Goal: Task Accomplishment & Management: Complete application form

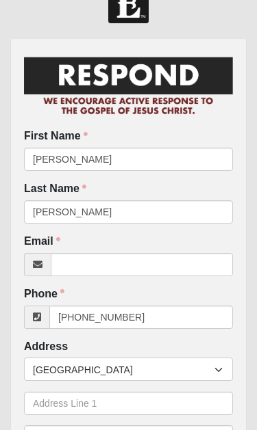
scroll to position [36, 0]
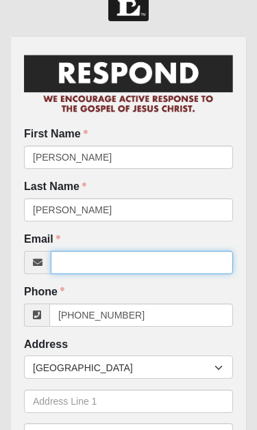
click at [134, 262] on input "Email" at bounding box center [142, 262] width 182 height 23
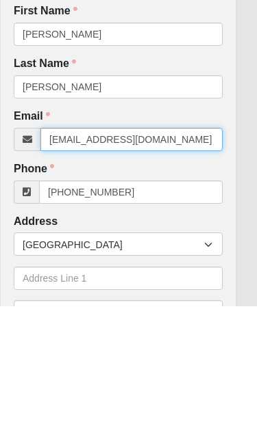
type input "[EMAIL_ADDRESS][DOMAIN_NAME]"
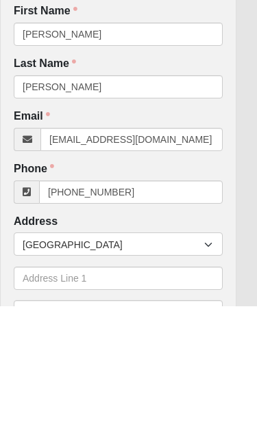
scroll to position [160, 10]
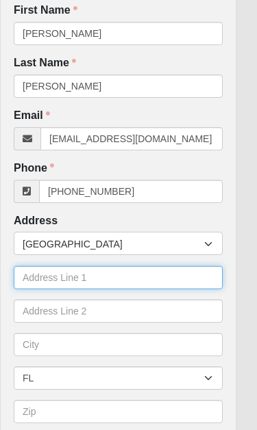
click at [66, 275] on input "text" at bounding box center [118, 277] width 209 height 23
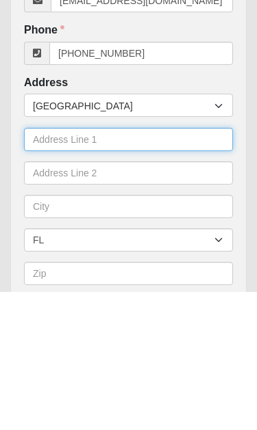
type input "[STREET_ADDRESS]"
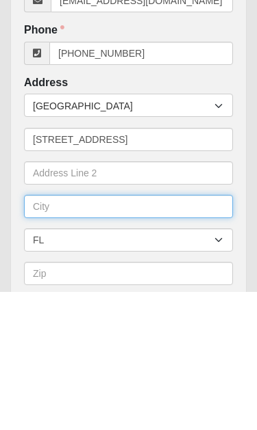
type input "Jasper"
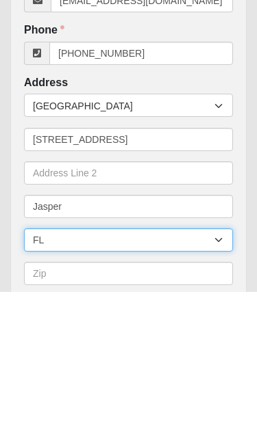
select select "GA"
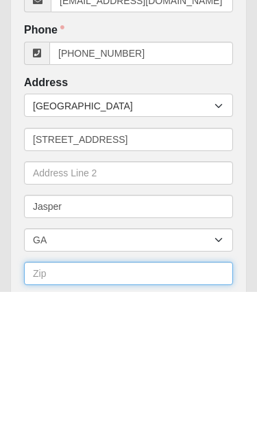
type input "30143"
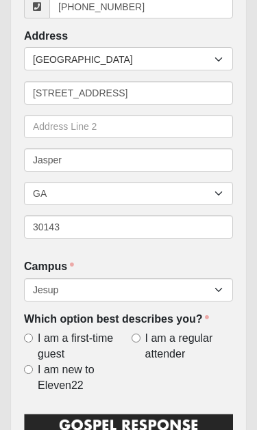
scroll to position [345, 0]
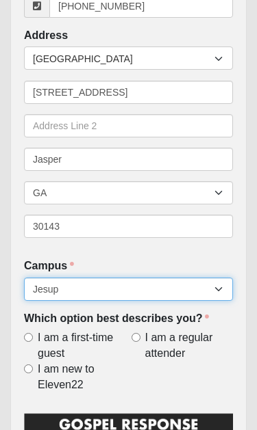
click at [223, 293] on select "Arlington Baymeadows Eleven22 Online [PERSON_NAME][GEOGRAPHIC_DATA] Jesup [GEOG…" at bounding box center [128, 289] width 209 height 23
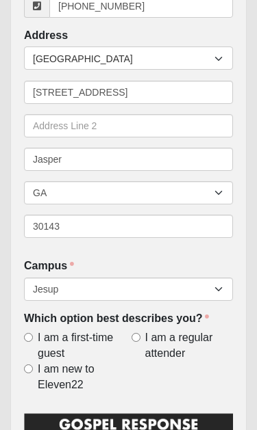
click at [32, 333] on input "I am a first-time guest" at bounding box center [28, 337] width 9 height 9
radio input "true"
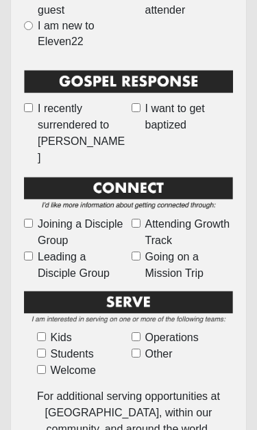
scroll to position [692, 0]
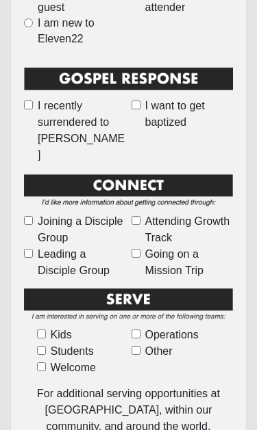
click at [139, 249] on input "Going on a Mission Trip" at bounding box center [135, 253] width 9 height 9
checkbox input "true"
click at [32, 216] on input "Joining a Disciple Group" at bounding box center [28, 220] width 9 height 9
checkbox input "true"
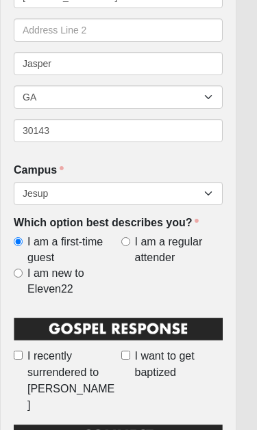
scroll to position [434, 10]
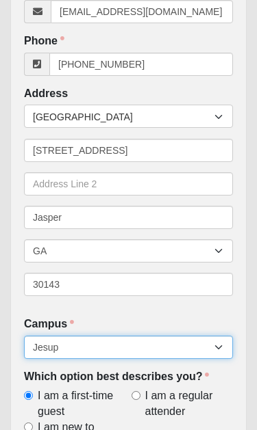
click at [152, 352] on select "Arlington Baymeadows Eleven22 Online [PERSON_NAME][GEOGRAPHIC_DATA] Jesup [GEOG…" at bounding box center [128, 347] width 209 height 23
select select "10"
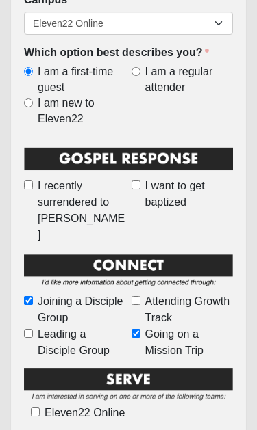
scroll to position [614, 0]
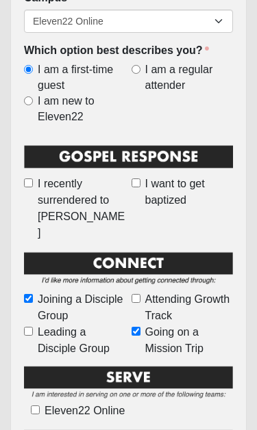
click at [27, 97] on input "I am new to Eleven22" at bounding box center [28, 100] width 9 height 9
radio input "true"
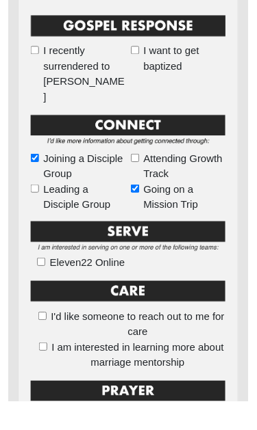
scroll to position [776, 0]
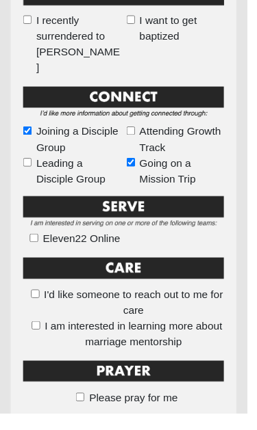
click at [87, 408] on input "Please pray for me" at bounding box center [83, 412] width 9 height 9
checkbox input "true"
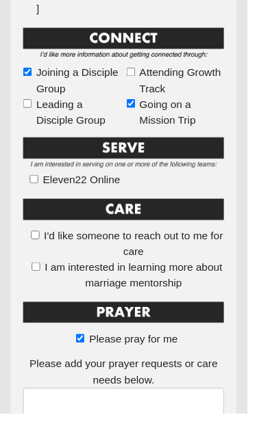
scroll to position [857, 0]
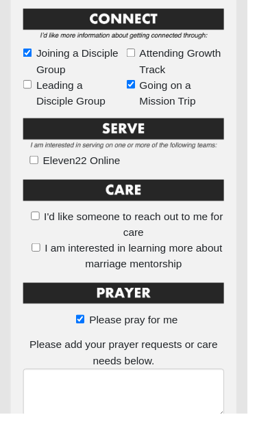
click at [86, 328] on input "Please pray for me" at bounding box center [83, 332] width 9 height 9
checkbox input "false"
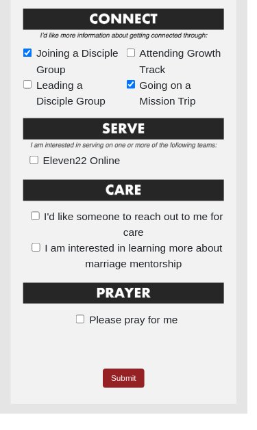
scroll to position [785, 0]
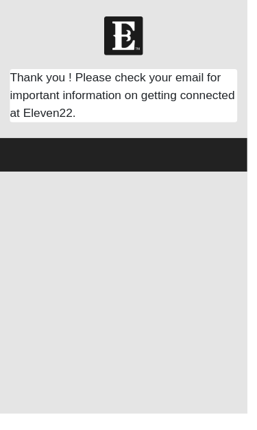
scroll to position [0, 0]
